Goal: Navigation & Orientation: Understand site structure

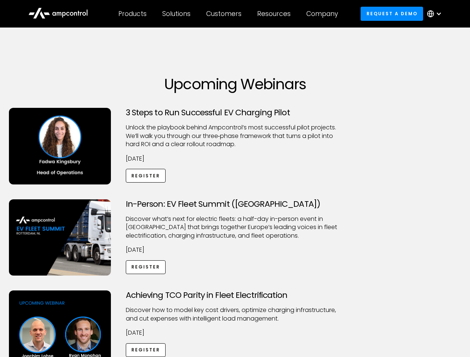
click at [229, 14] on div "Customers" at bounding box center [223, 14] width 35 height 8
click at [132, 14] on div "Products" at bounding box center [132, 14] width 28 height 8
click at [177, 14] on div "Solutions" at bounding box center [176, 14] width 28 height 8
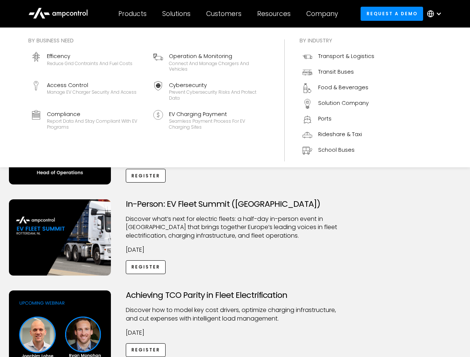
click at [225, 14] on div "Customers" at bounding box center [223, 14] width 35 height 8
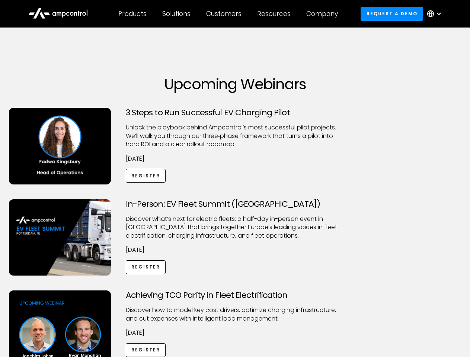
click at [275, 14] on div "Resources" at bounding box center [273, 14] width 33 height 8
click at [324, 14] on div "Company" at bounding box center [322, 14] width 32 height 8
click at [436, 14] on div at bounding box center [439, 14] width 6 height 6
